Goal: Information Seeking & Learning: Learn about a topic

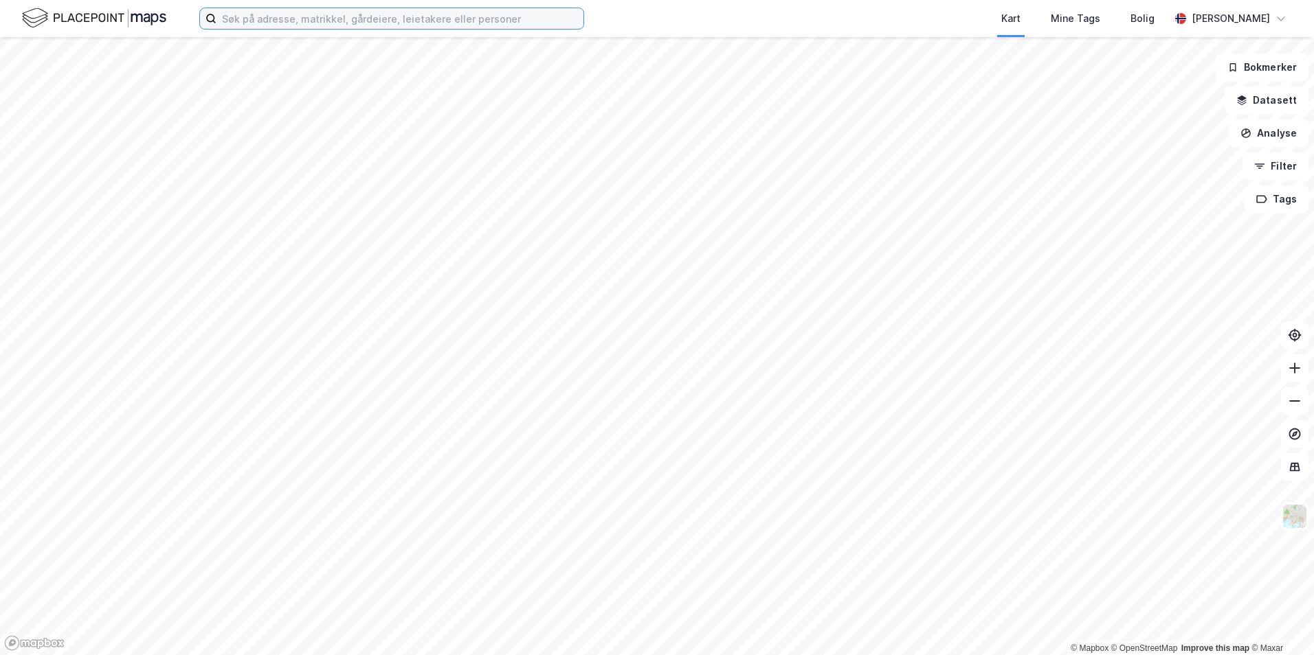
click at [327, 18] on input at bounding box center [399, 18] width 367 height 21
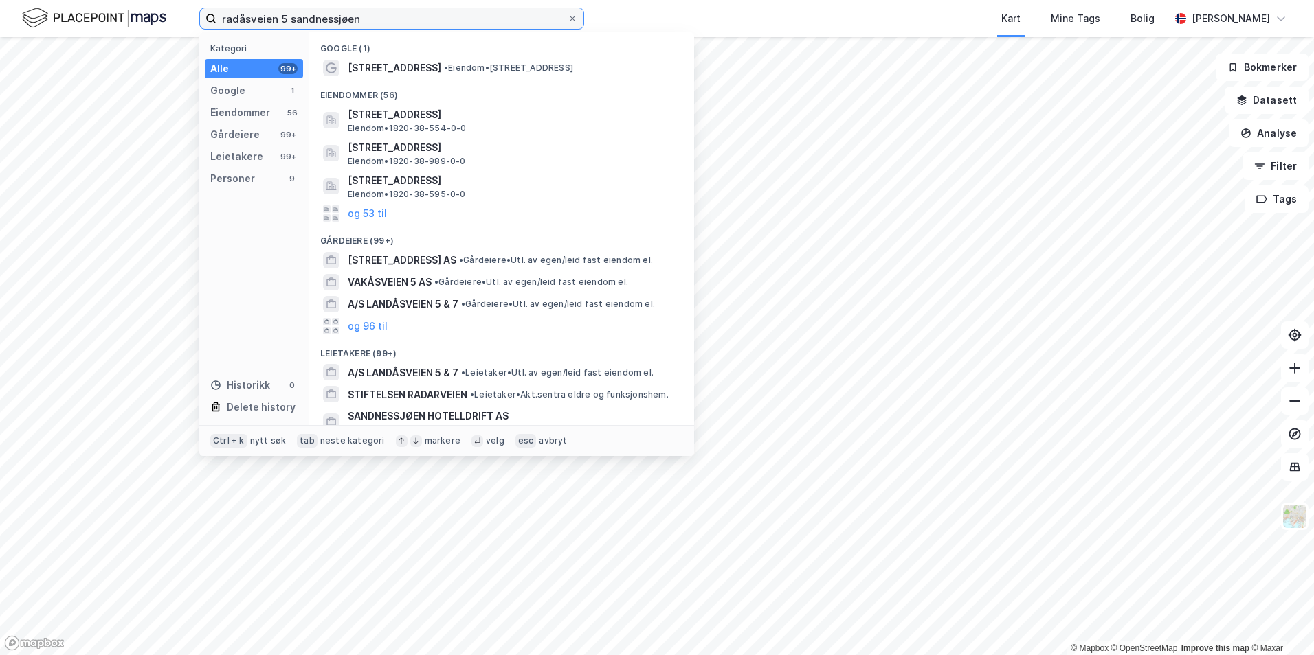
click at [283, 16] on input "radåsveien 5 sandnessjøen" at bounding box center [391, 18] width 350 height 21
type input "radåsveien 6 sandnessjøen"
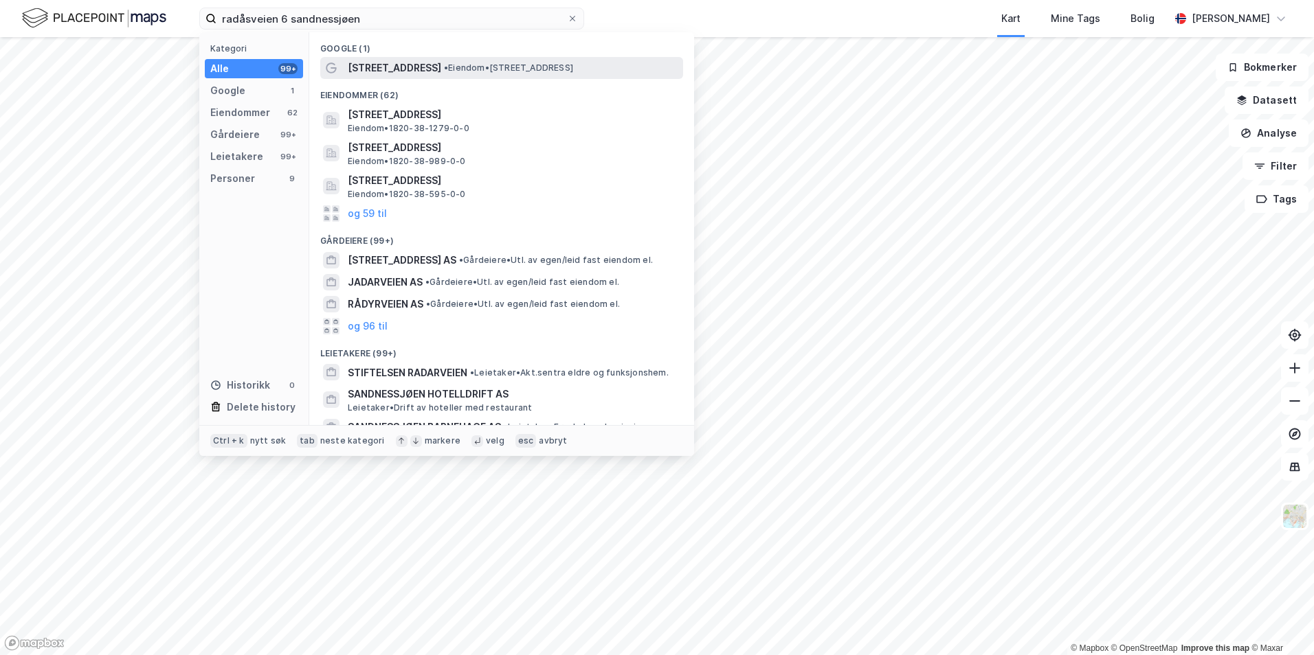
click at [377, 72] on span "[STREET_ADDRESS]" at bounding box center [394, 68] width 93 height 16
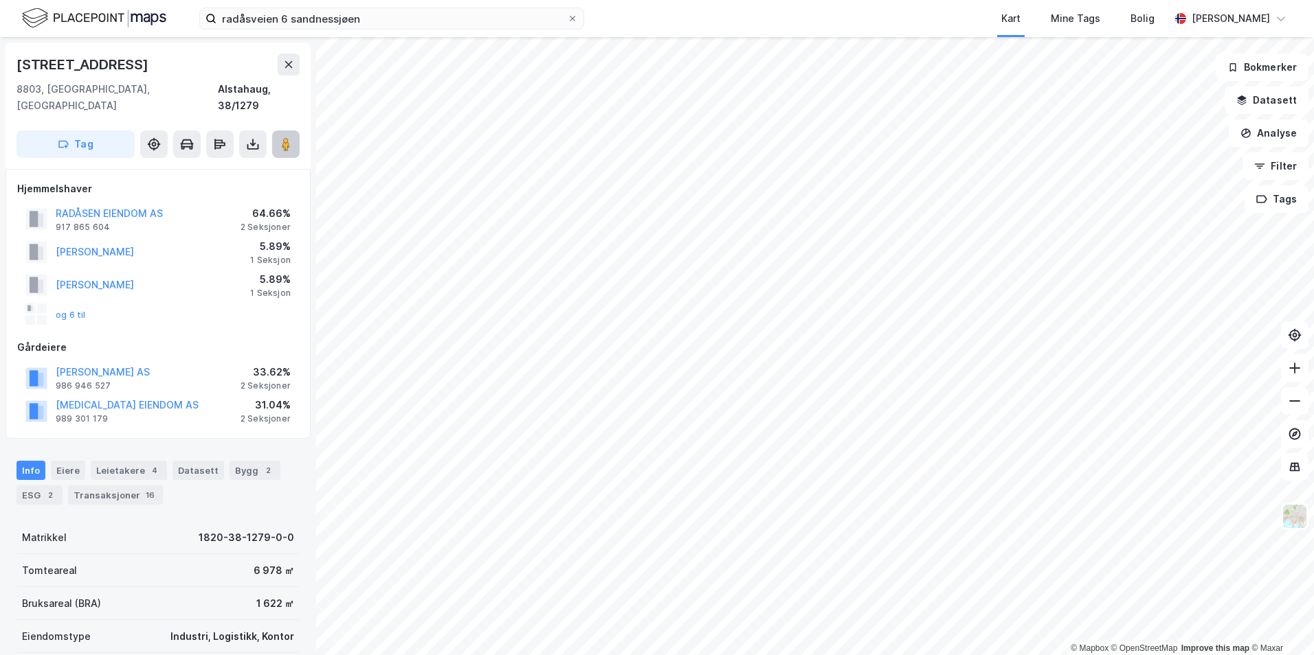
click at [284, 137] on image at bounding box center [286, 144] width 8 height 14
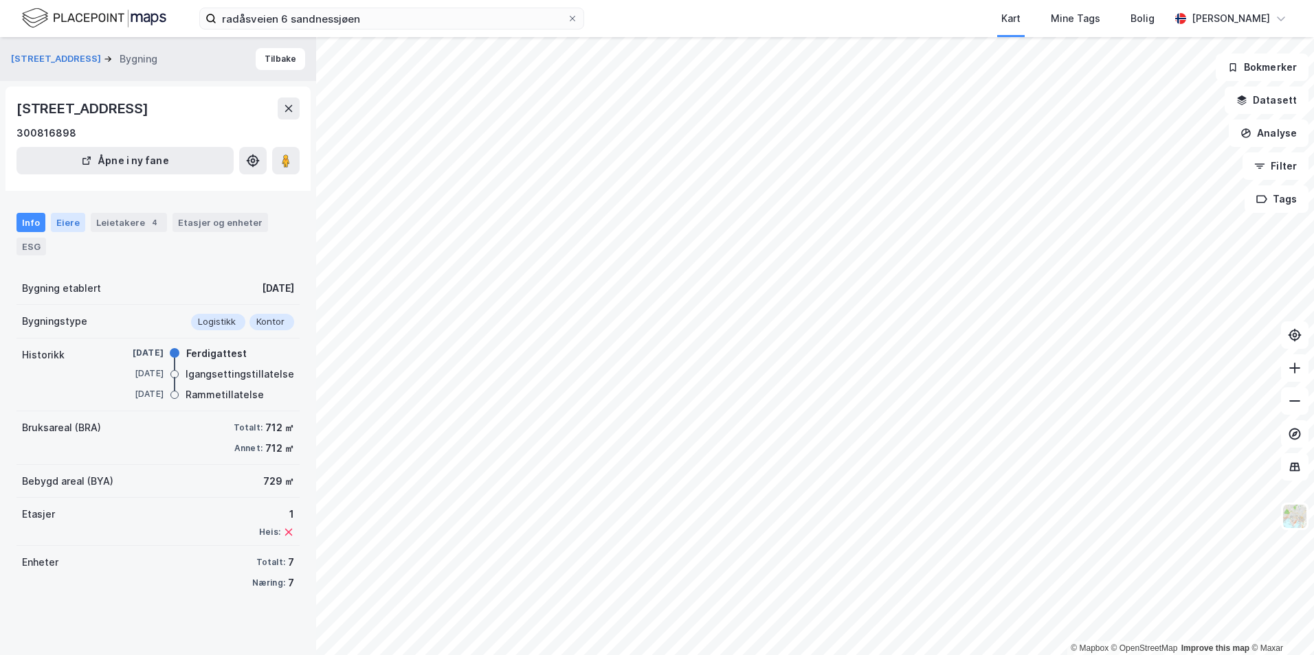
click at [66, 220] on div "Eiere" at bounding box center [68, 222] width 34 height 19
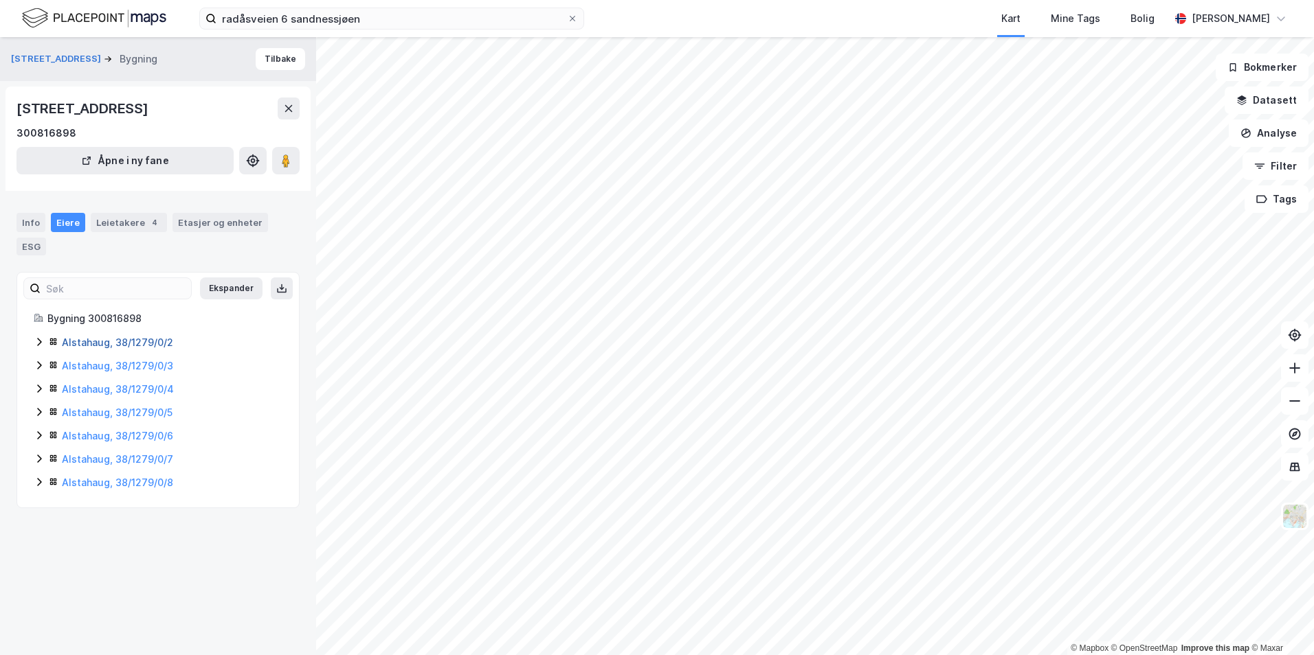
click at [96, 344] on link "Alstahaug, 38/1279/0/2" at bounding box center [117, 343] width 111 height 12
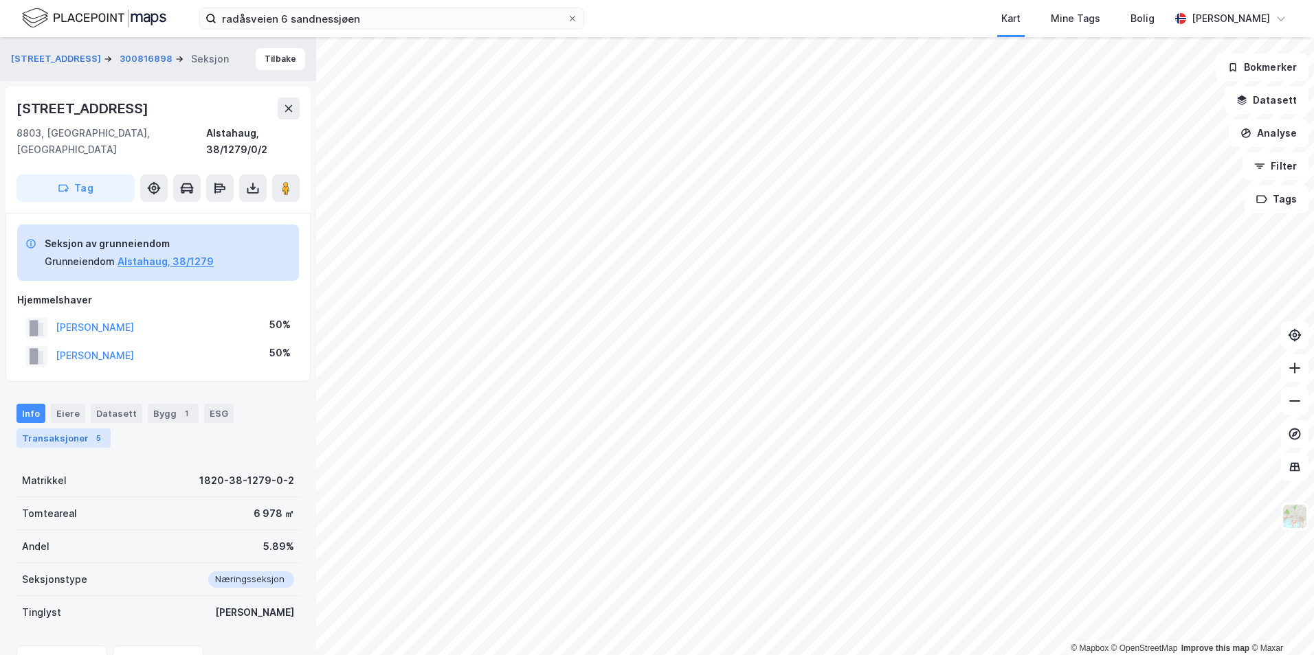
click at [74, 429] on div "Transaksjoner 5" at bounding box center [63, 438] width 94 height 19
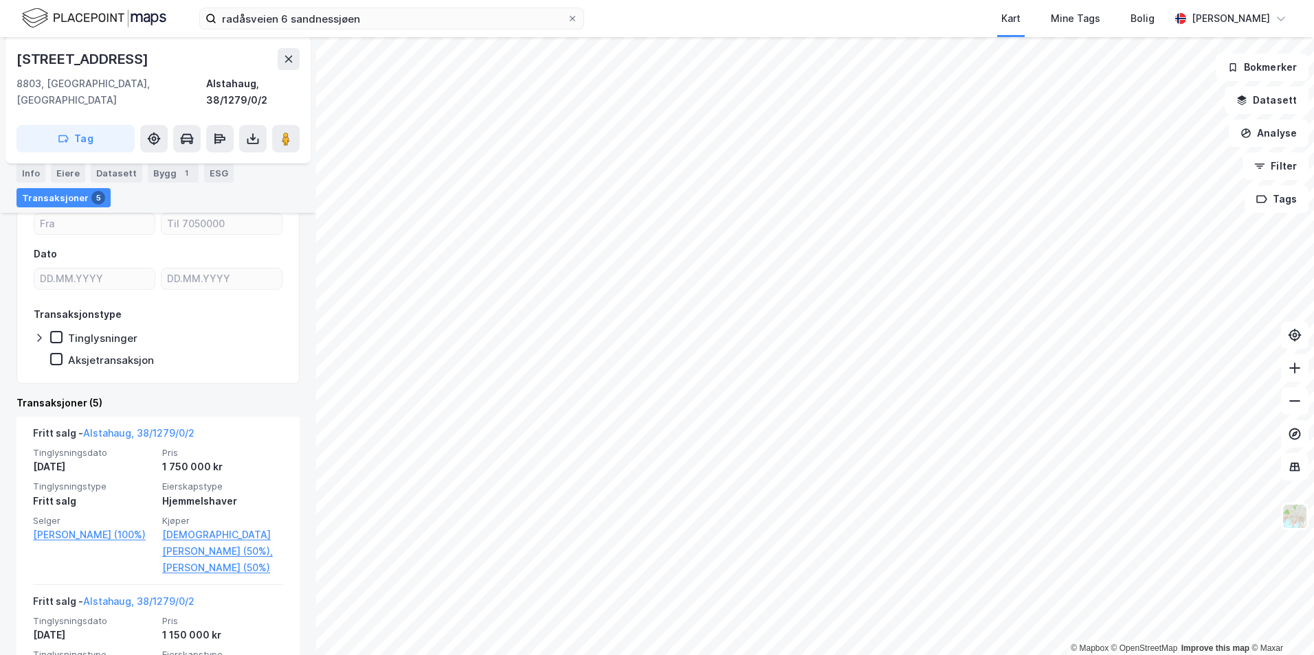
scroll to position [256, 0]
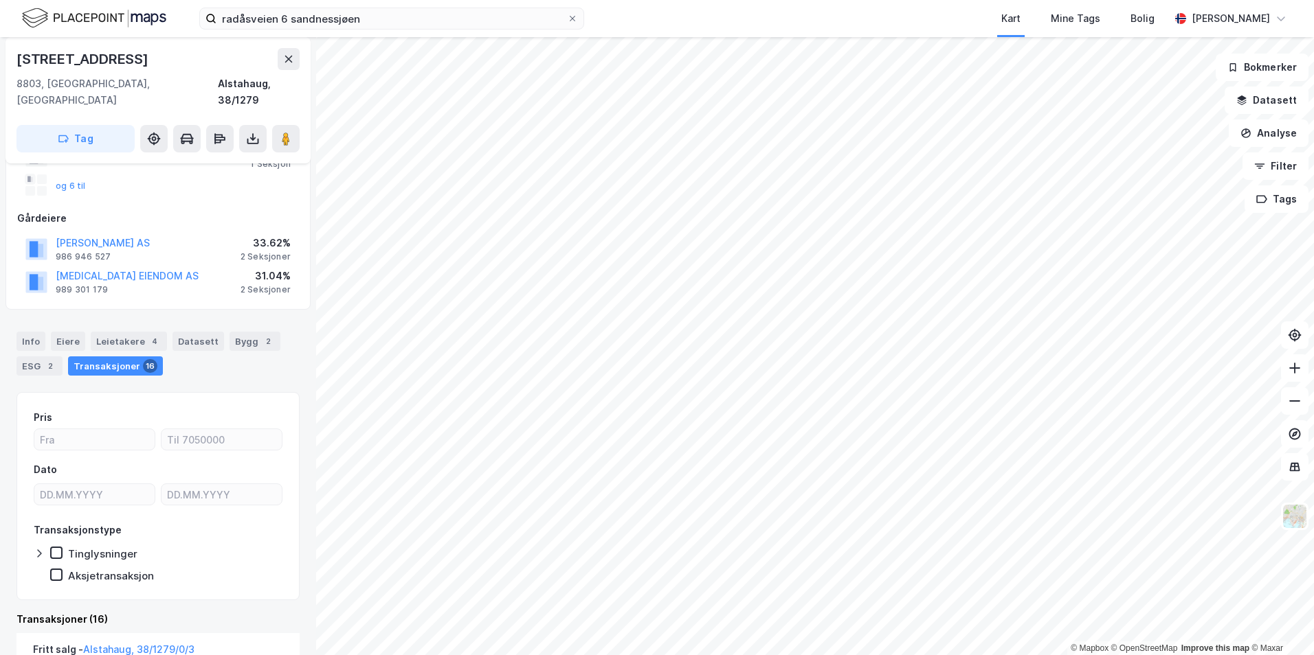
scroll to position [137, 0]
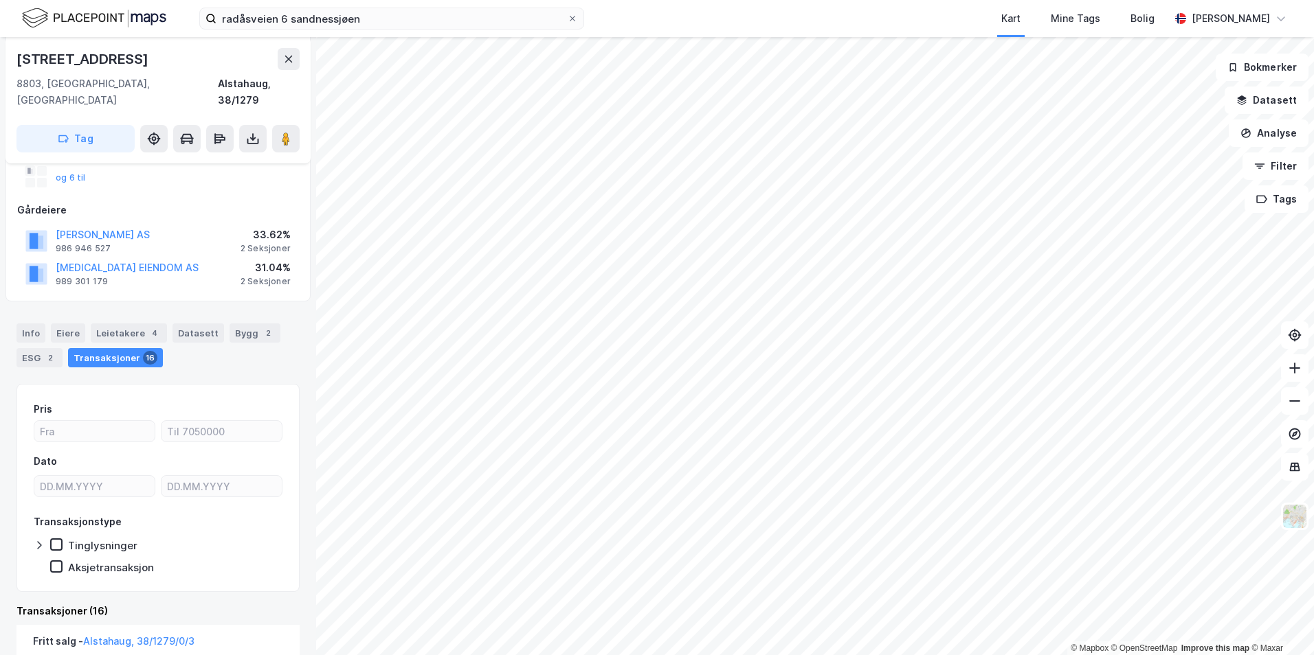
click at [119, 227] on div "[PERSON_NAME] AS" at bounding box center [103, 235] width 94 height 16
click at [0, 0] on button "[PERSON_NAME] AS" at bounding box center [0, 0] width 0 height 0
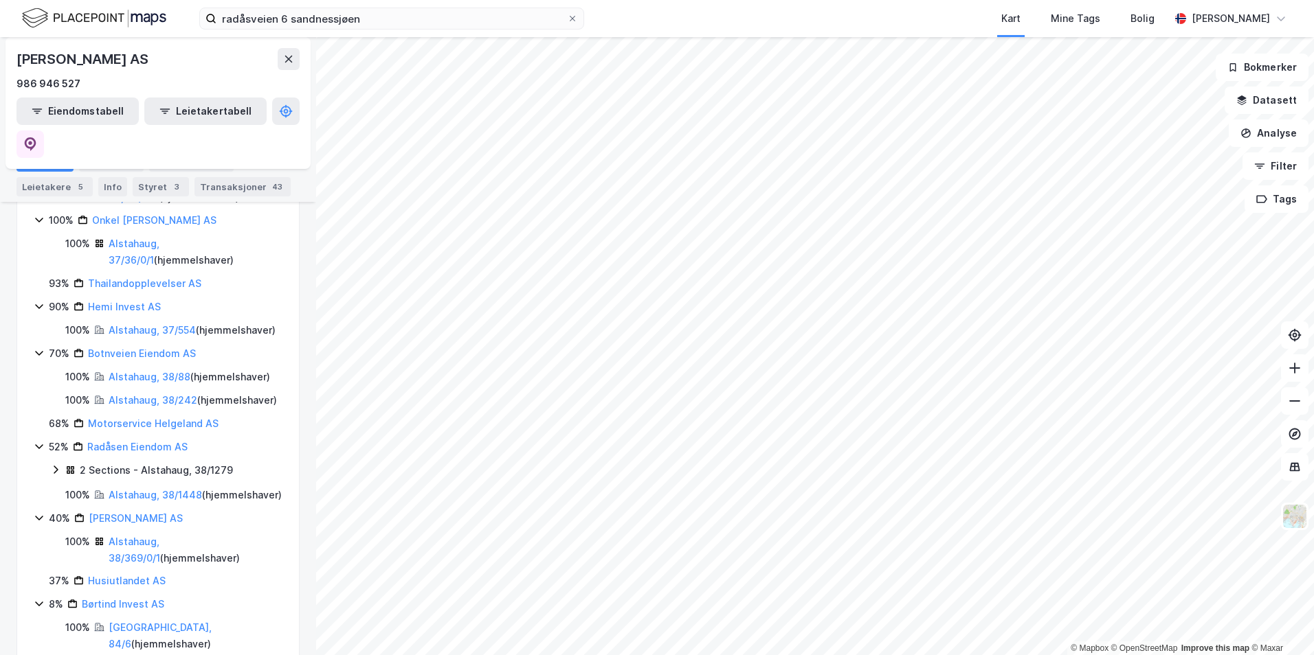
scroll to position [344, 0]
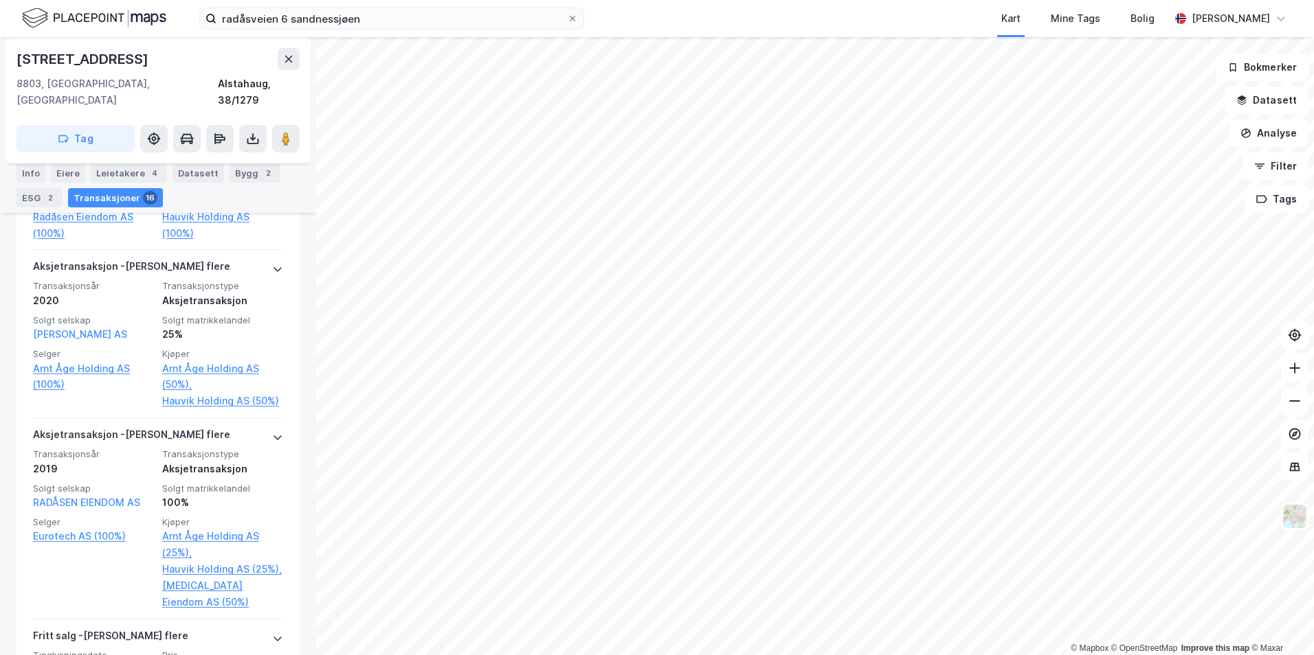
scroll to position [2228, 0]
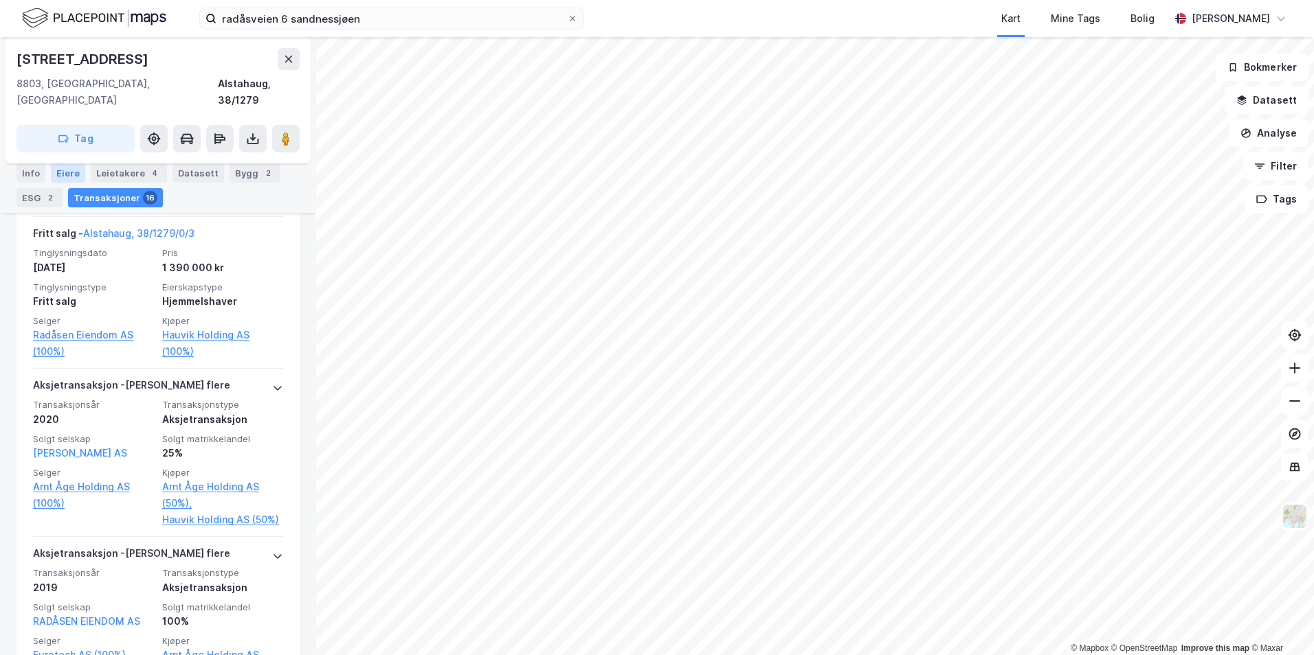
click at [61, 175] on div "Eiere" at bounding box center [68, 173] width 34 height 19
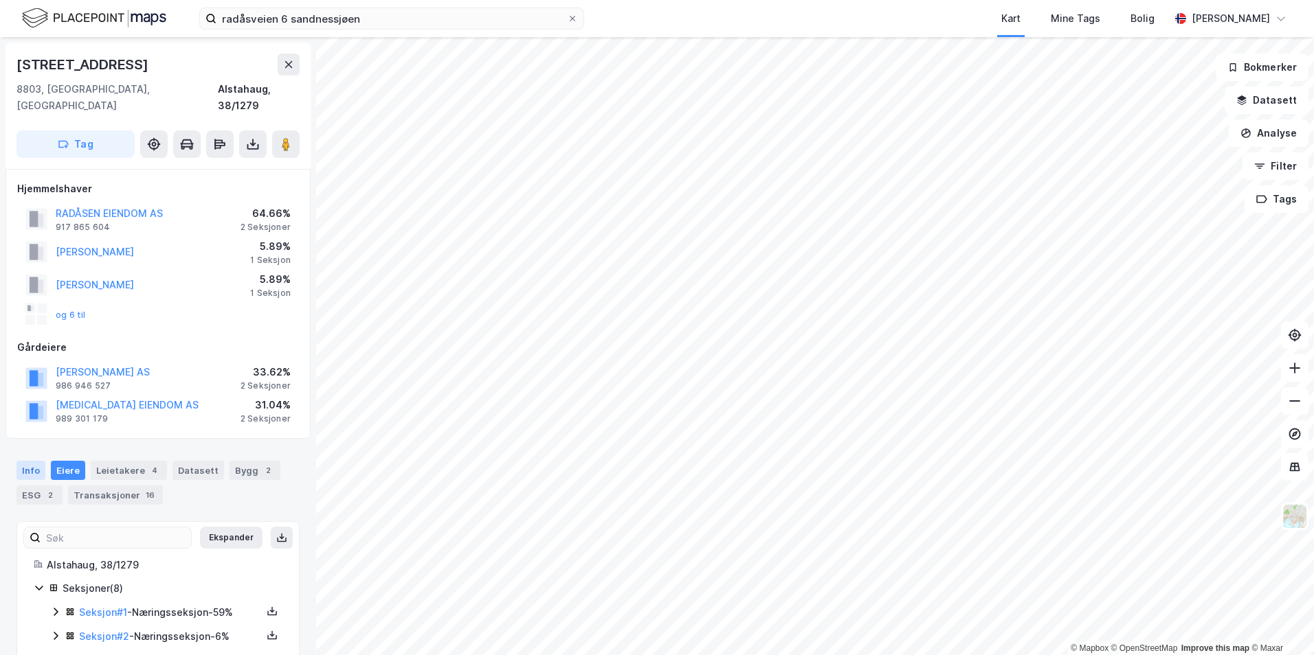
click at [38, 461] on div "Info" at bounding box center [30, 470] width 29 height 19
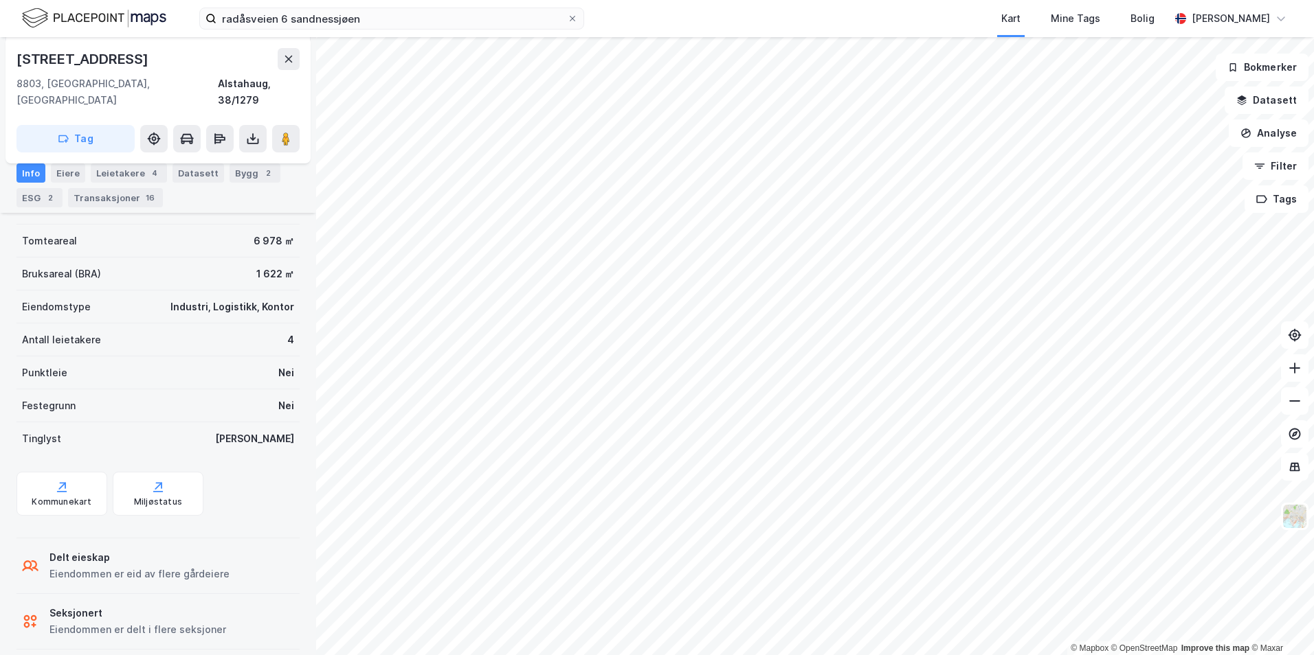
scroll to position [124, 0]
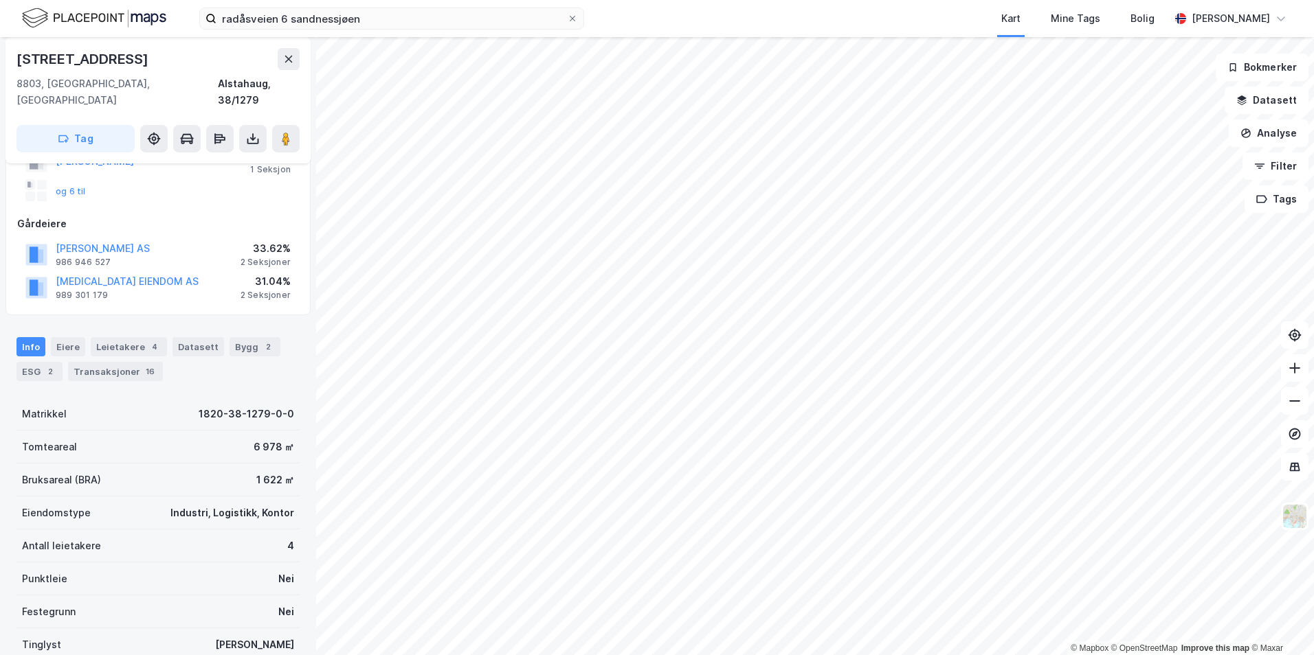
click at [261, 240] on div "33.62%" at bounding box center [265, 248] width 50 height 16
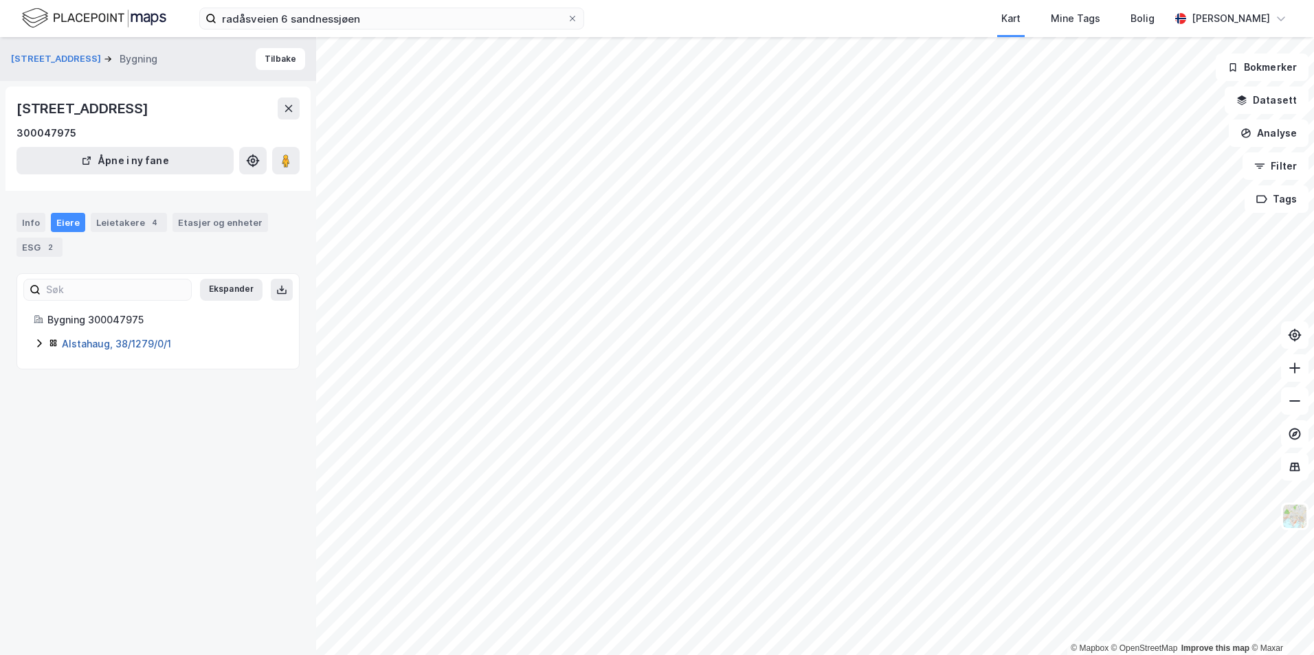
click at [99, 344] on link "Alstahaug, 38/1279/0/1" at bounding box center [116, 344] width 109 height 12
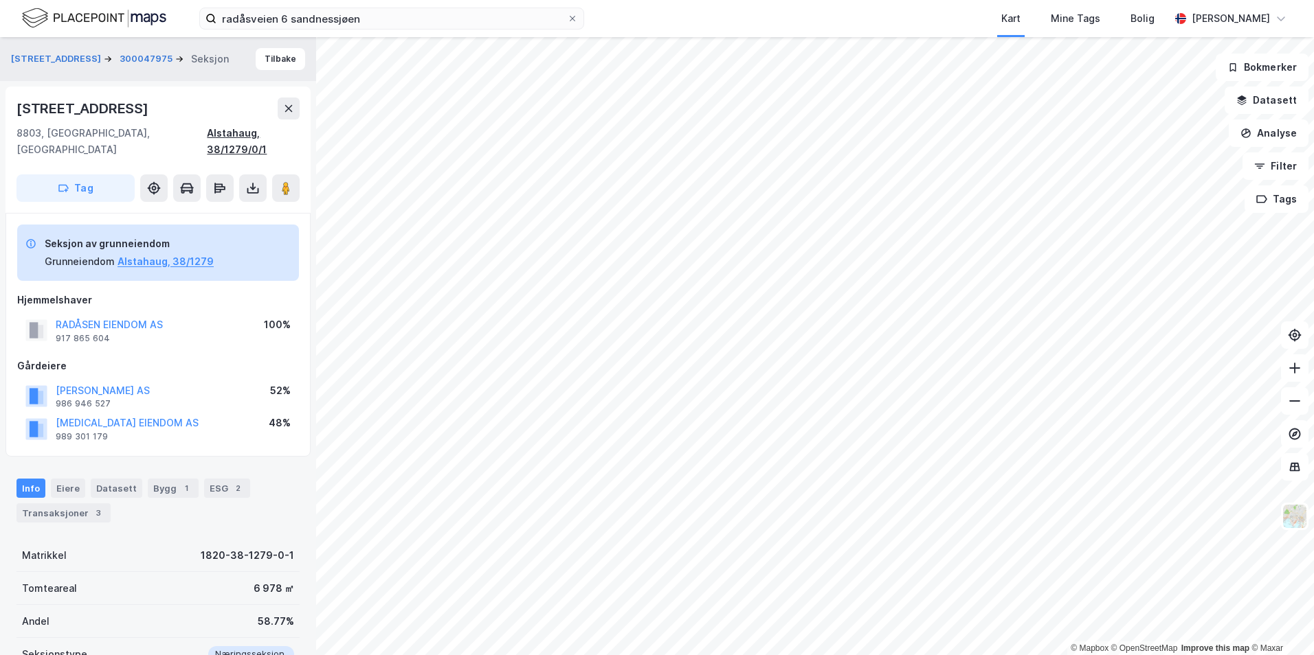
click at [268, 131] on div "Alstahaug, 38/1279/0/1" at bounding box center [253, 141] width 93 height 33
click at [0, 0] on button "RADÅSEN EIENDOM AS" at bounding box center [0, 0] width 0 height 0
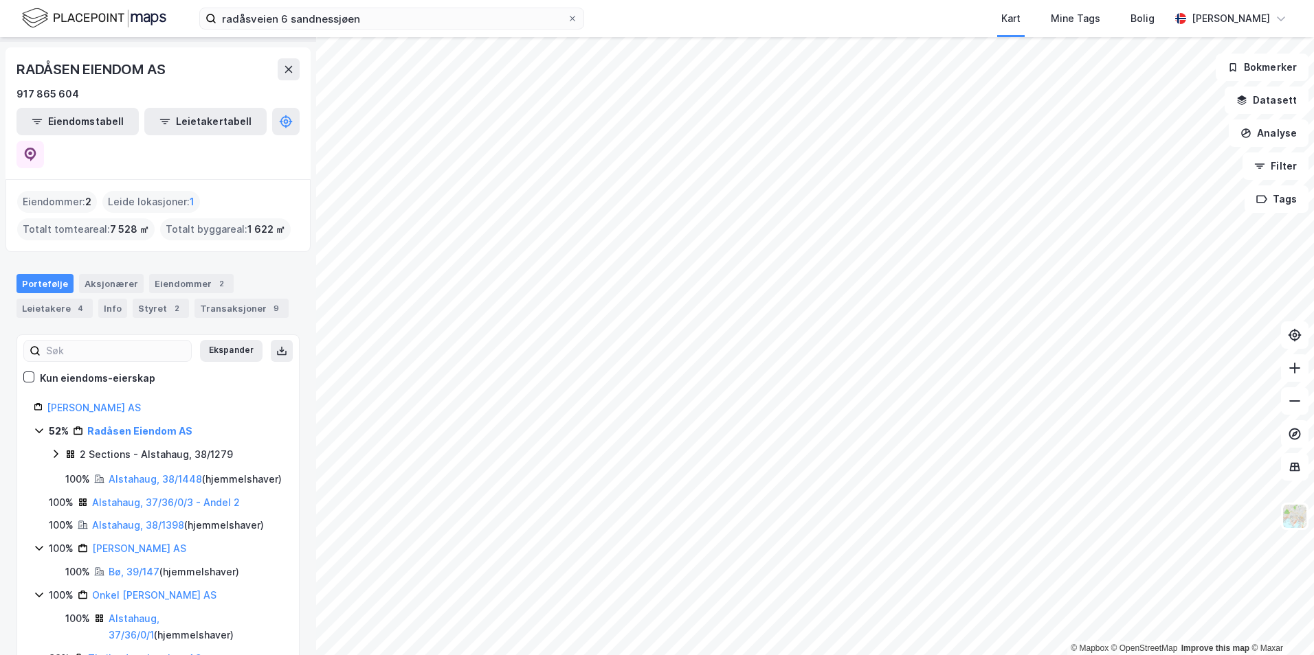
scroll to position [34, 0]
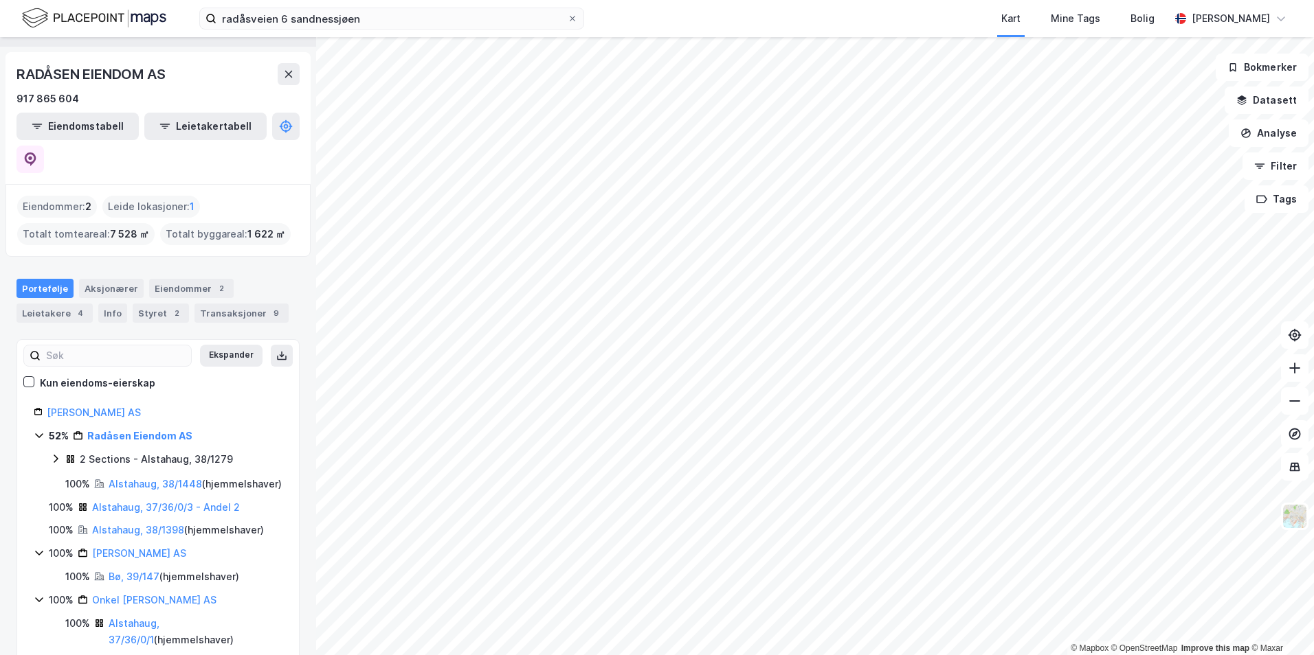
click at [81, 451] on div "2 Sections - Alstahaug, 38/1279" at bounding box center [156, 459] width 153 height 16
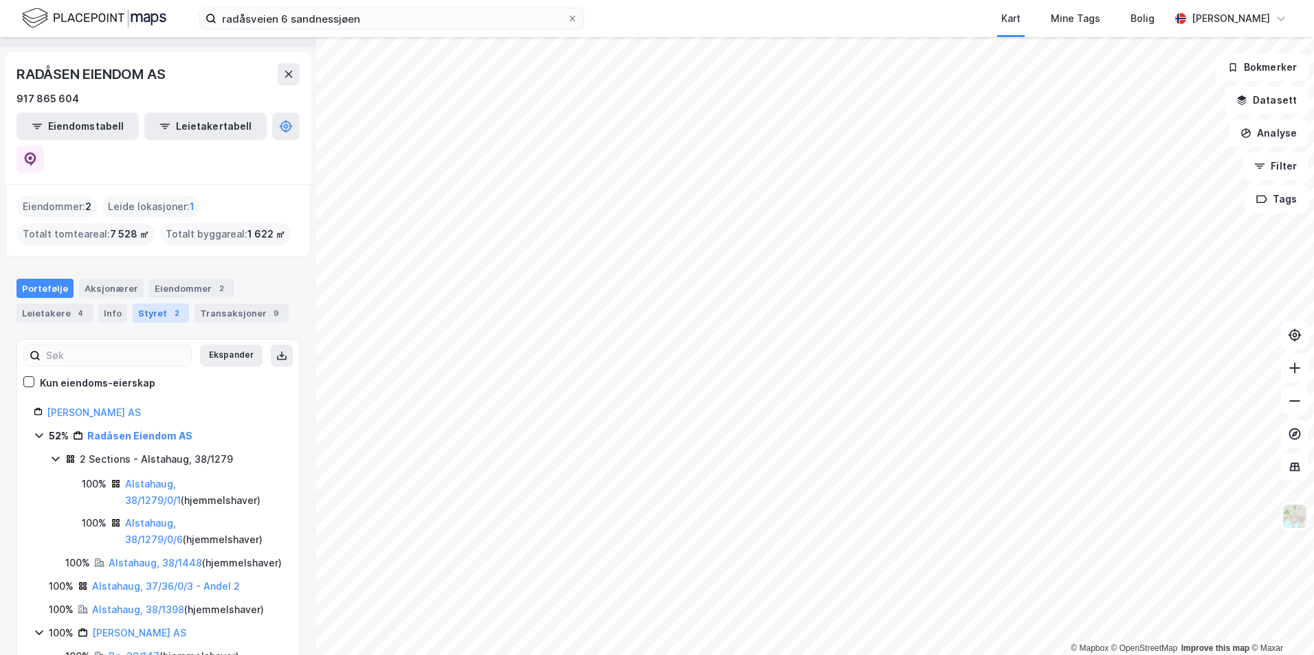
click at [144, 304] on div "Styret 2" at bounding box center [161, 313] width 56 height 19
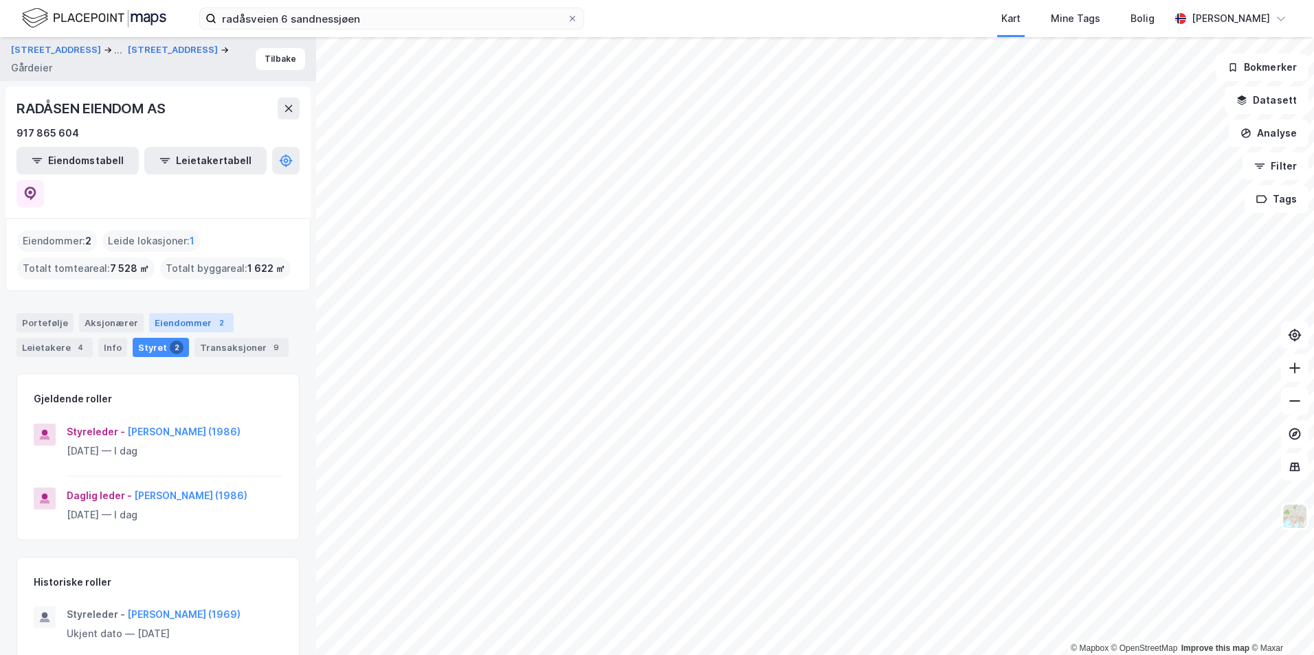
click at [214, 316] on div "2" at bounding box center [221, 323] width 14 height 14
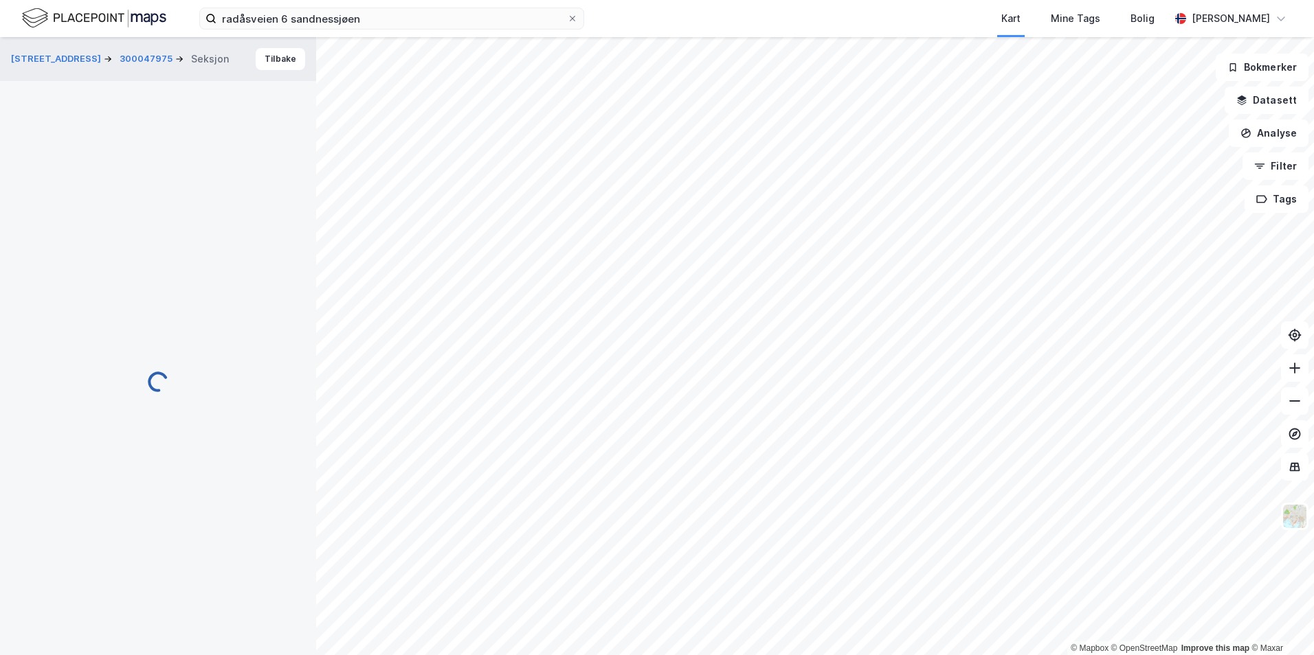
scroll to position [2, 0]
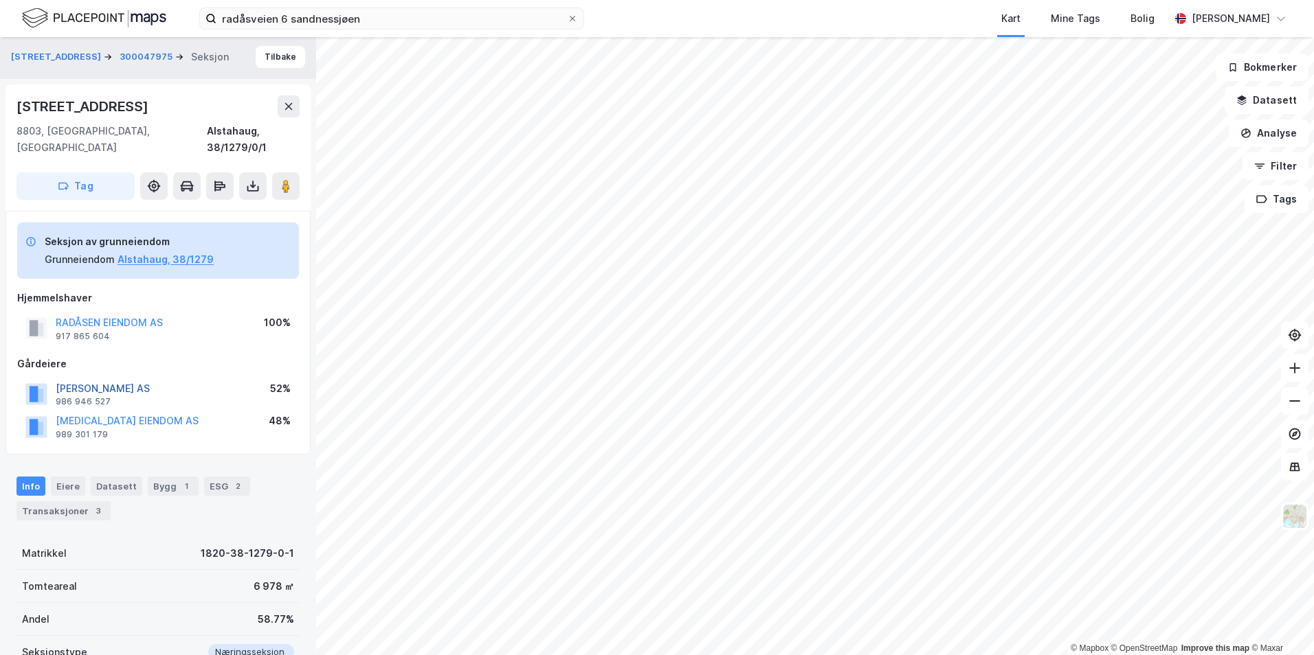
click at [0, 0] on button "[PERSON_NAME] AS" at bounding box center [0, 0] width 0 height 0
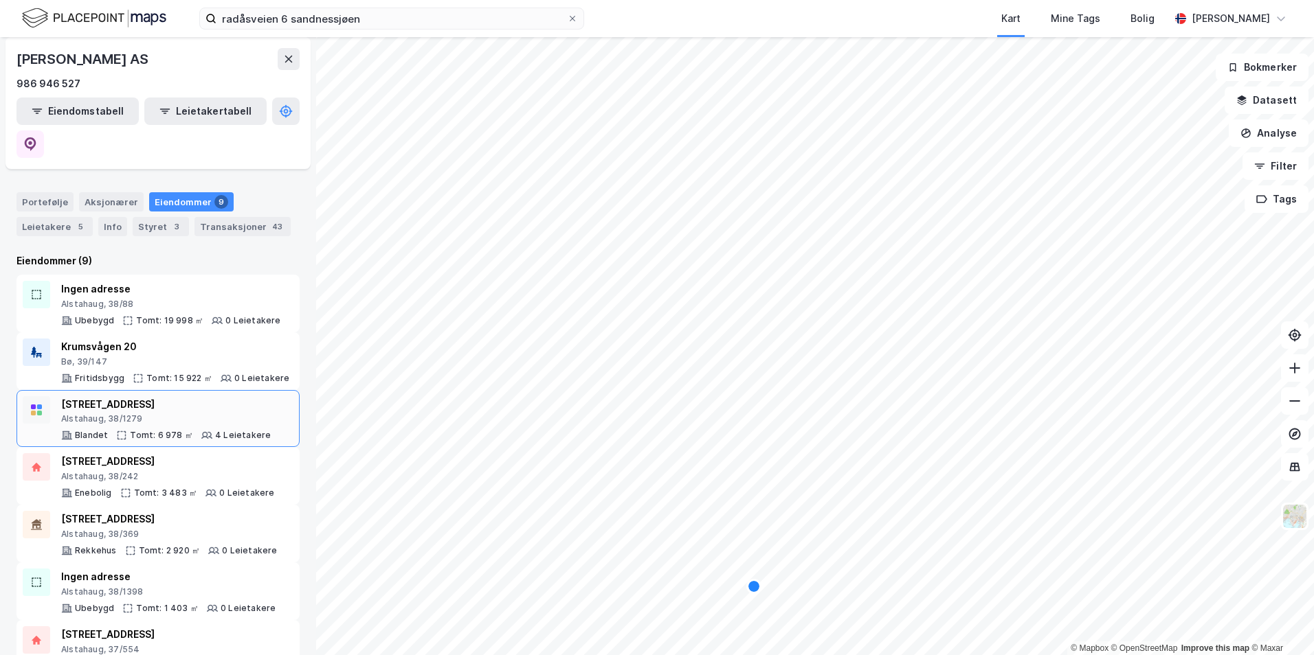
scroll to position [137, 0]
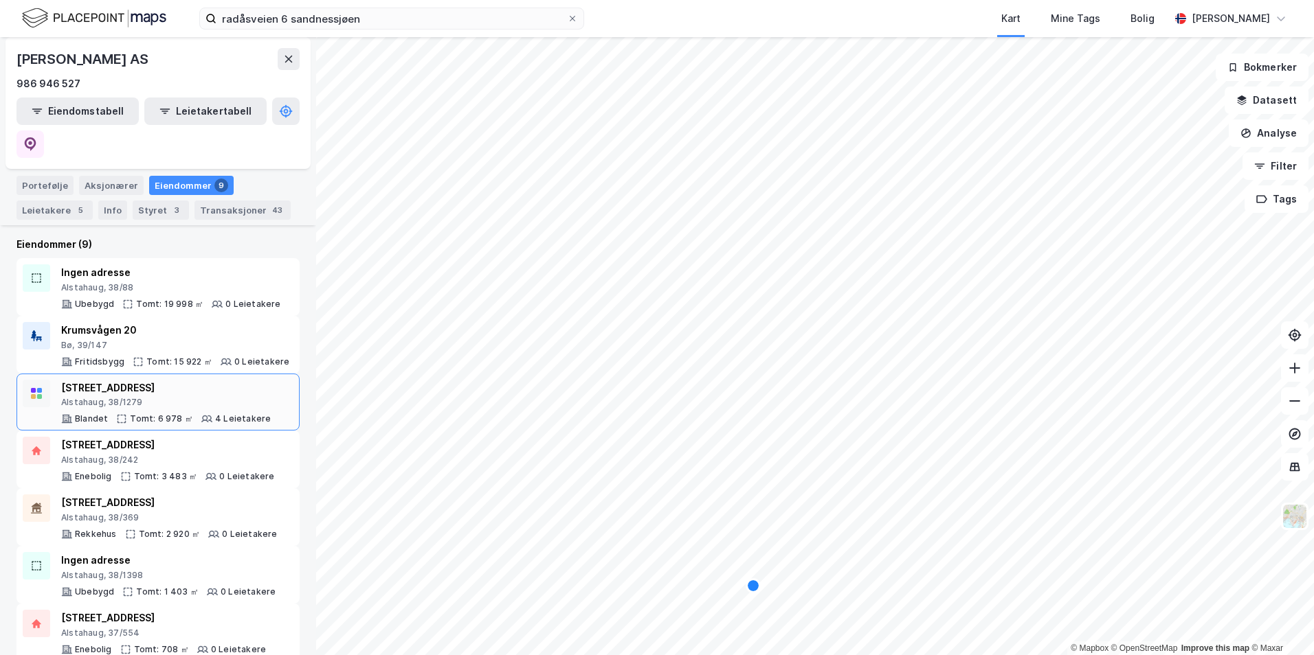
click at [109, 380] on div "[STREET_ADDRESS]" at bounding box center [166, 388] width 210 height 16
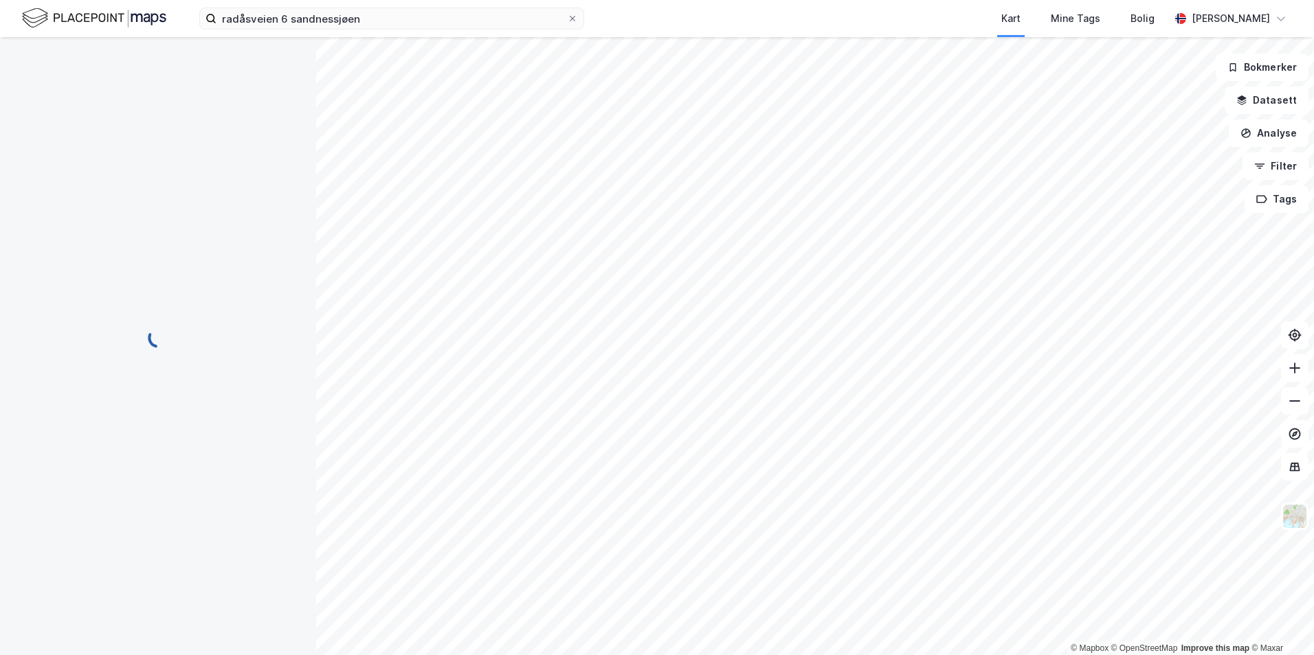
scroll to position [2, 0]
